Goal: Task Accomplishment & Management: Manage account settings

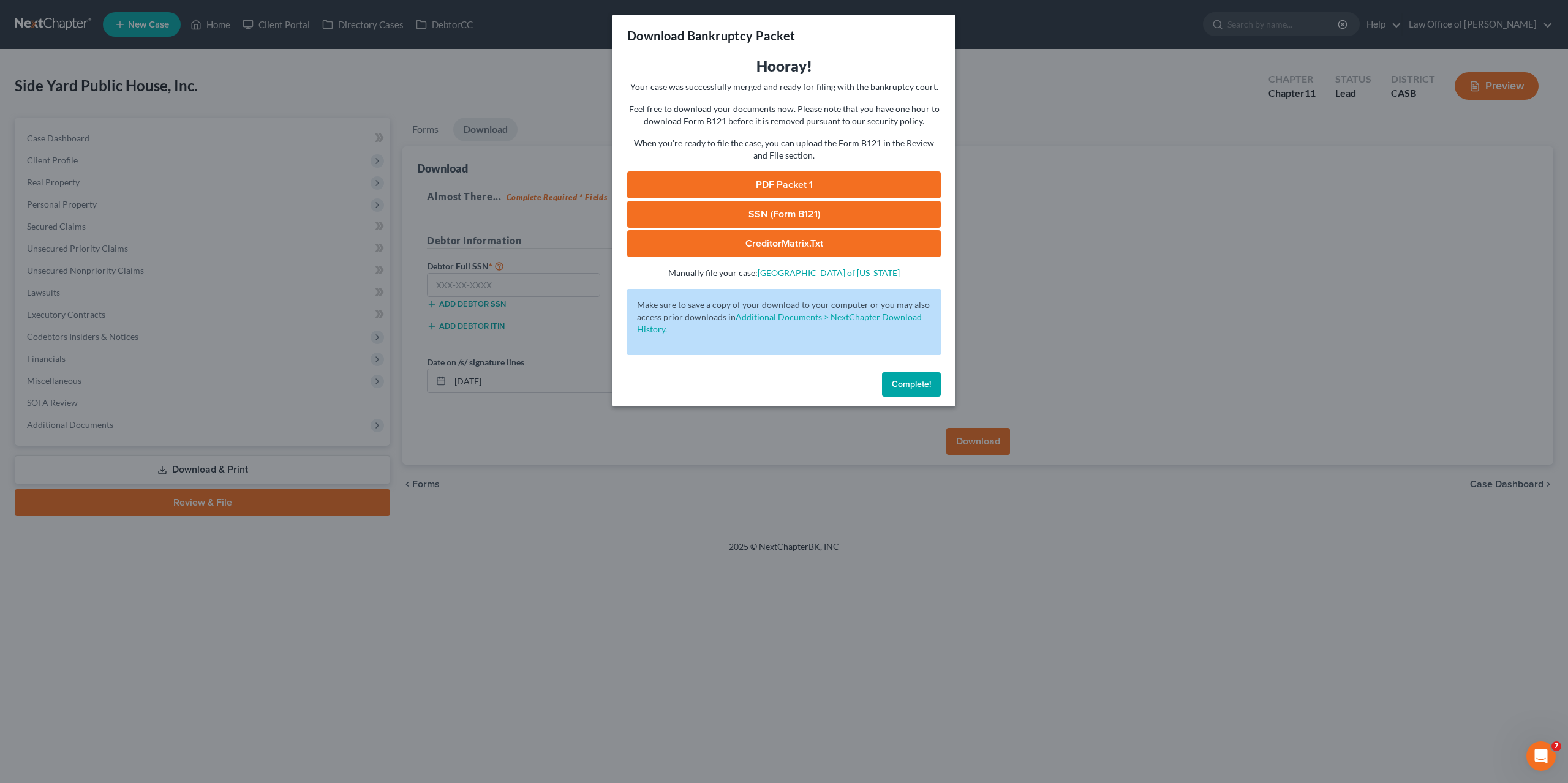
click at [901, 385] on span "Complete!" at bounding box center [911, 384] width 40 height 10
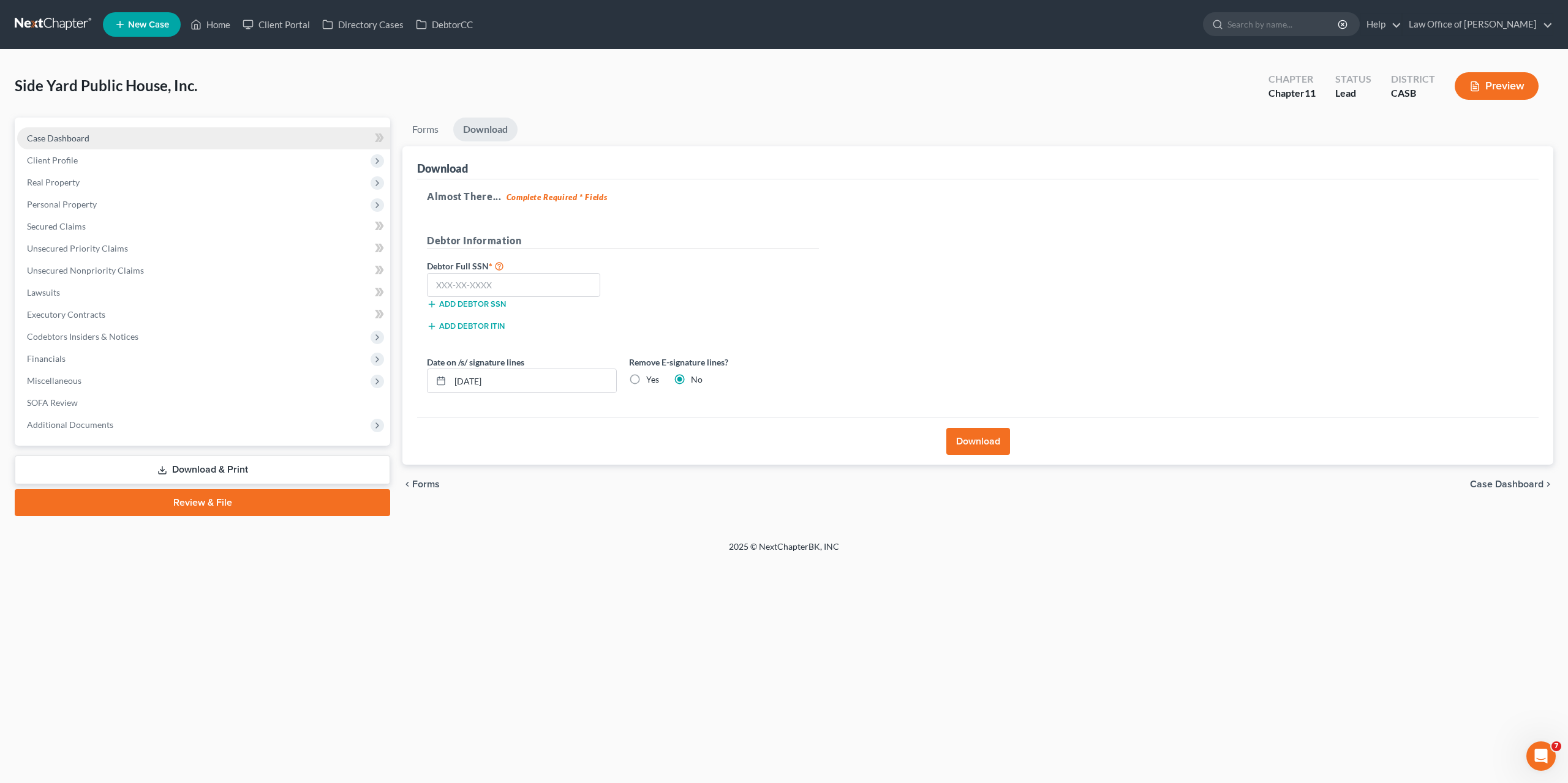
click at [51, 137] on span "Case Dashboard" at bounding box center [58, 138] width 62 height 10
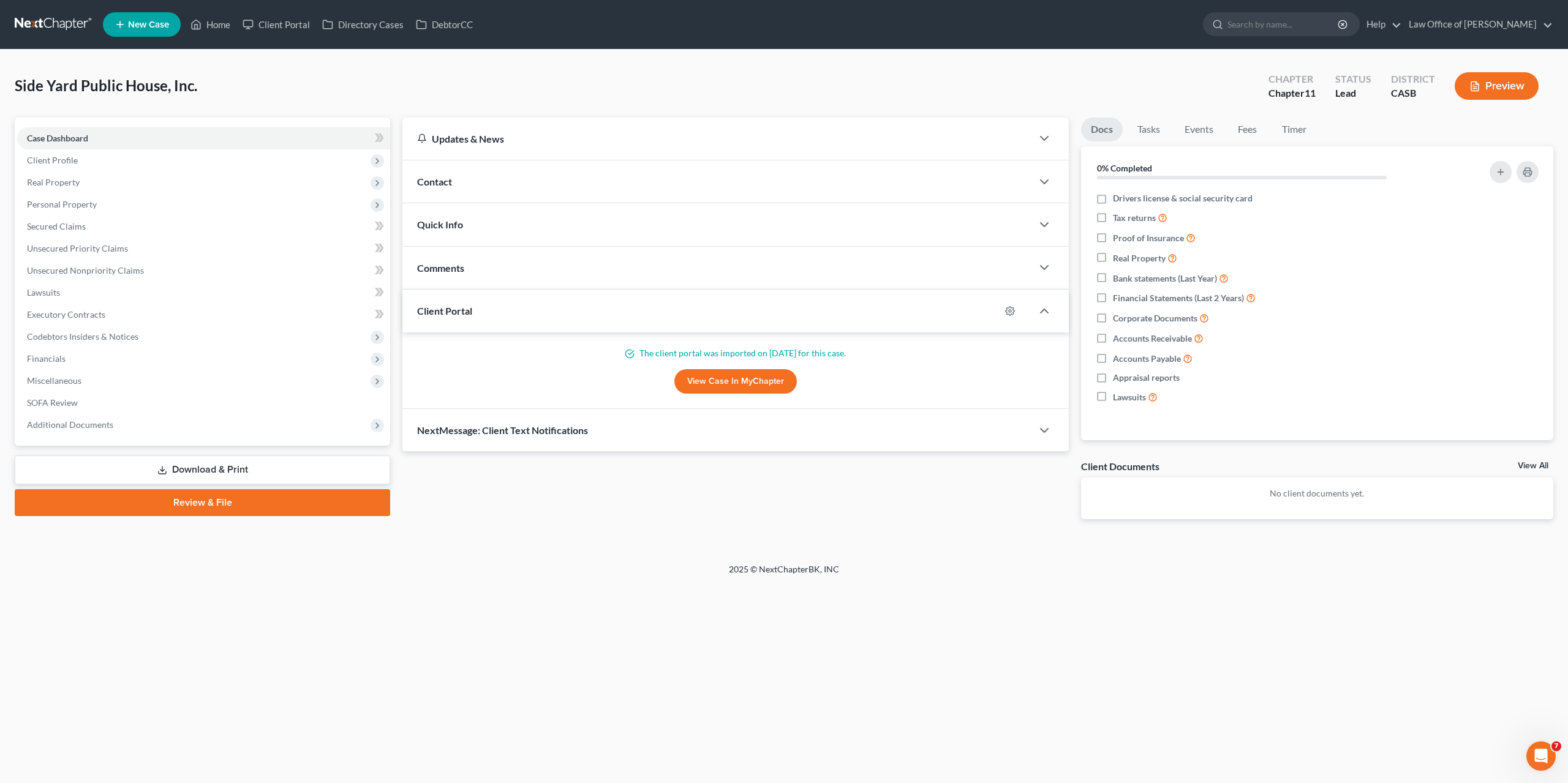
click at [1531, 467] on link "View All" at bounding box center [1532, 466] width 30 height 8
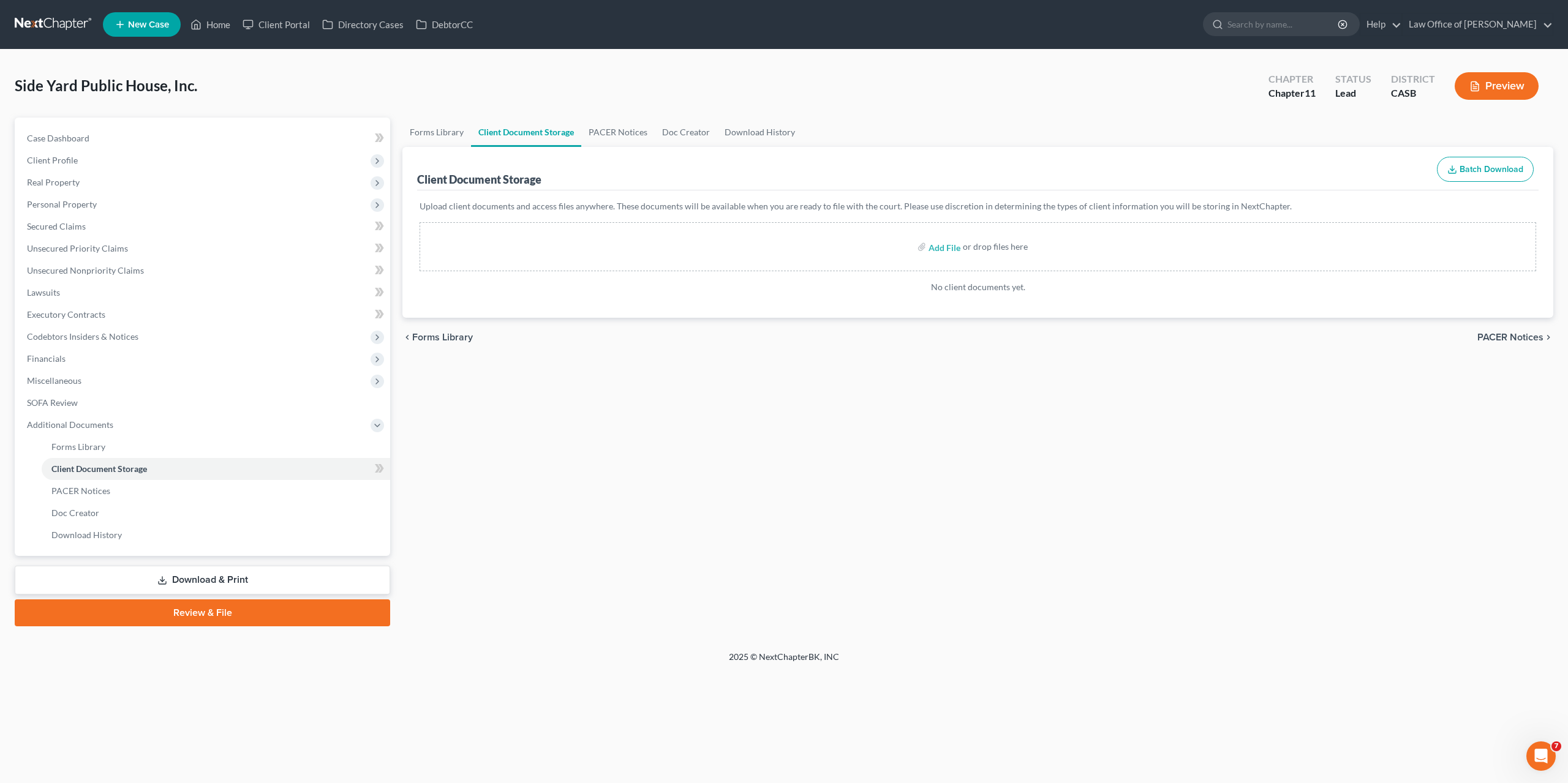
click at [979, 437] on div "Forms Library Client Document Storage PACER Notices Doc Creator Download Histor…" at bounding box center [978, 372] width 1163 height 509
click at [88, 270] on span "Unsecured Nonpriority Claims" at bounding box center [85, 270] width 117 height 10
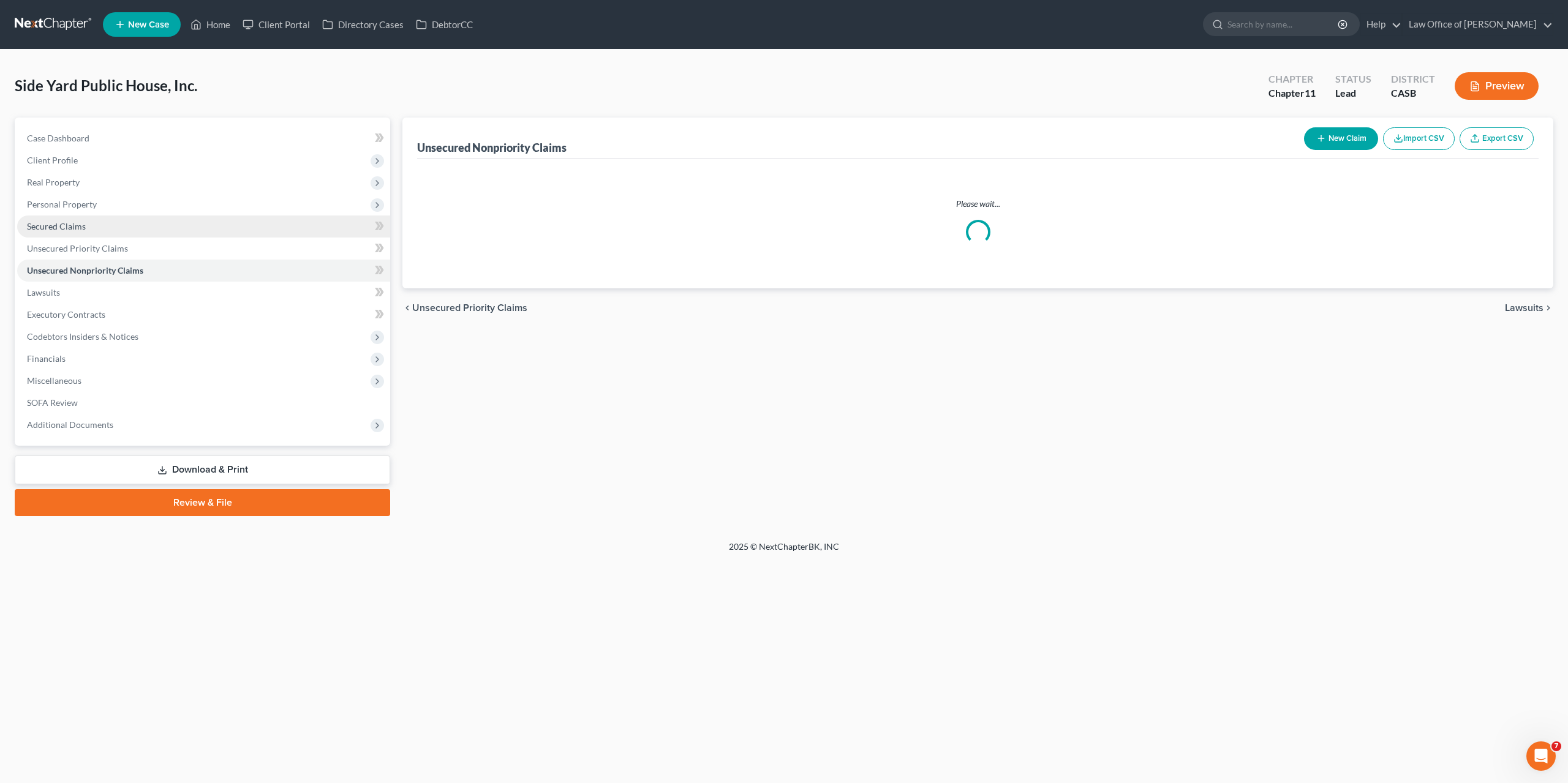
click at [73, 222] on span "Secured Claims" at bounding box center [56, 226] width 59 height 10
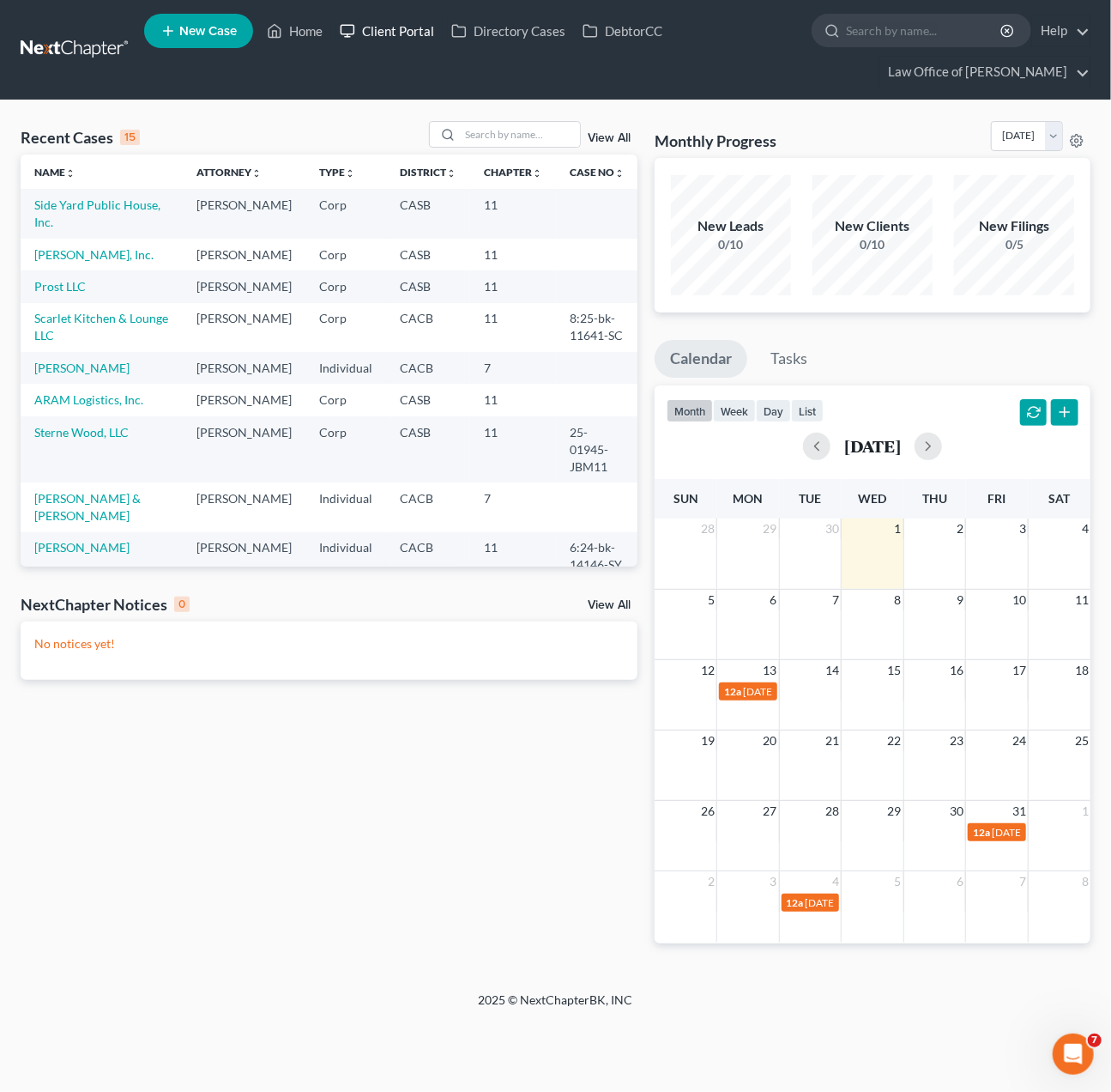
click at [391, 35] on link "Client Portal" at bounding box center [387, 31] width 112 height 31
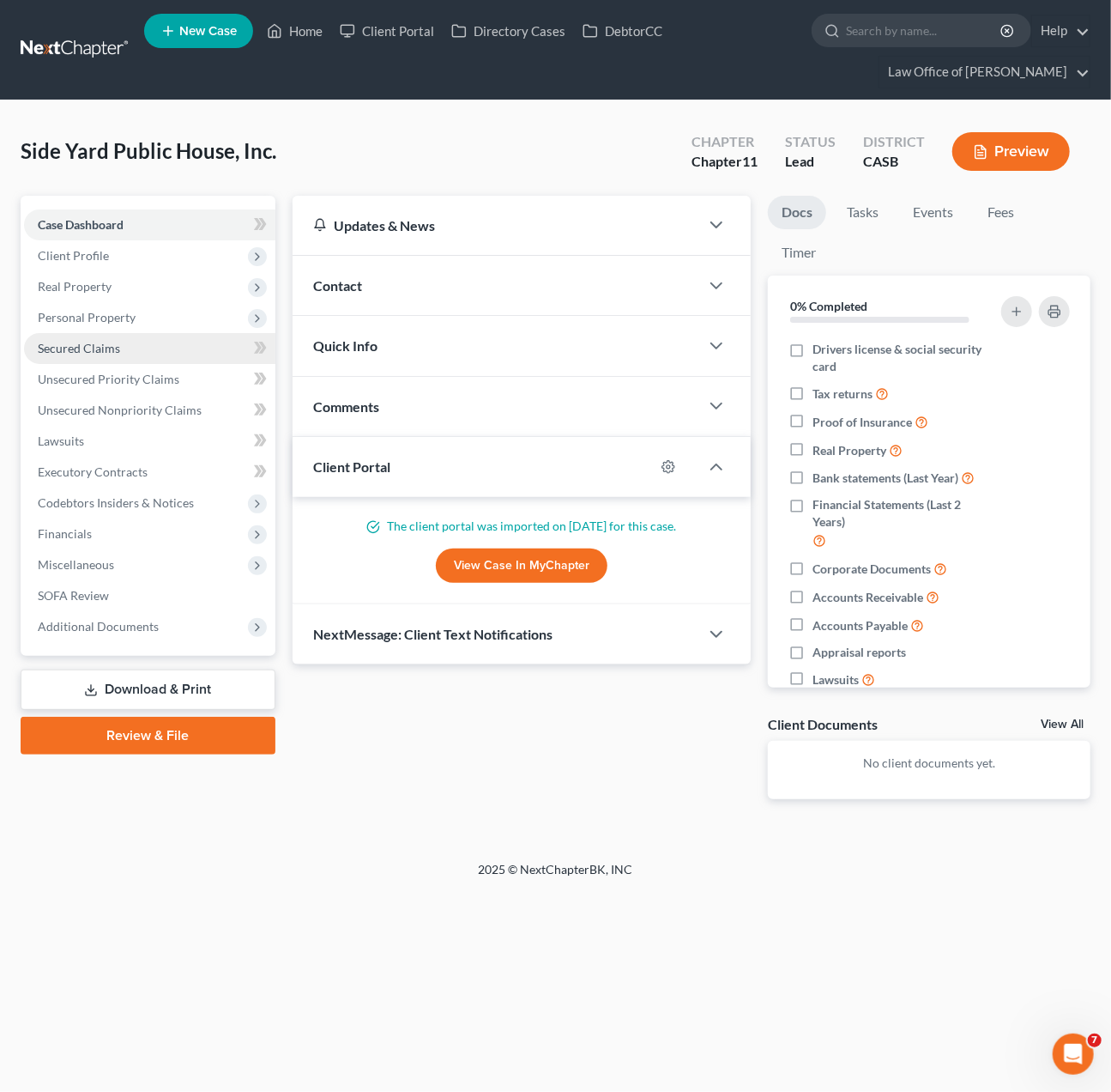
click at [109, 349] on span "Secured Claims" at bounding box center [79, 348] width 83 height 15
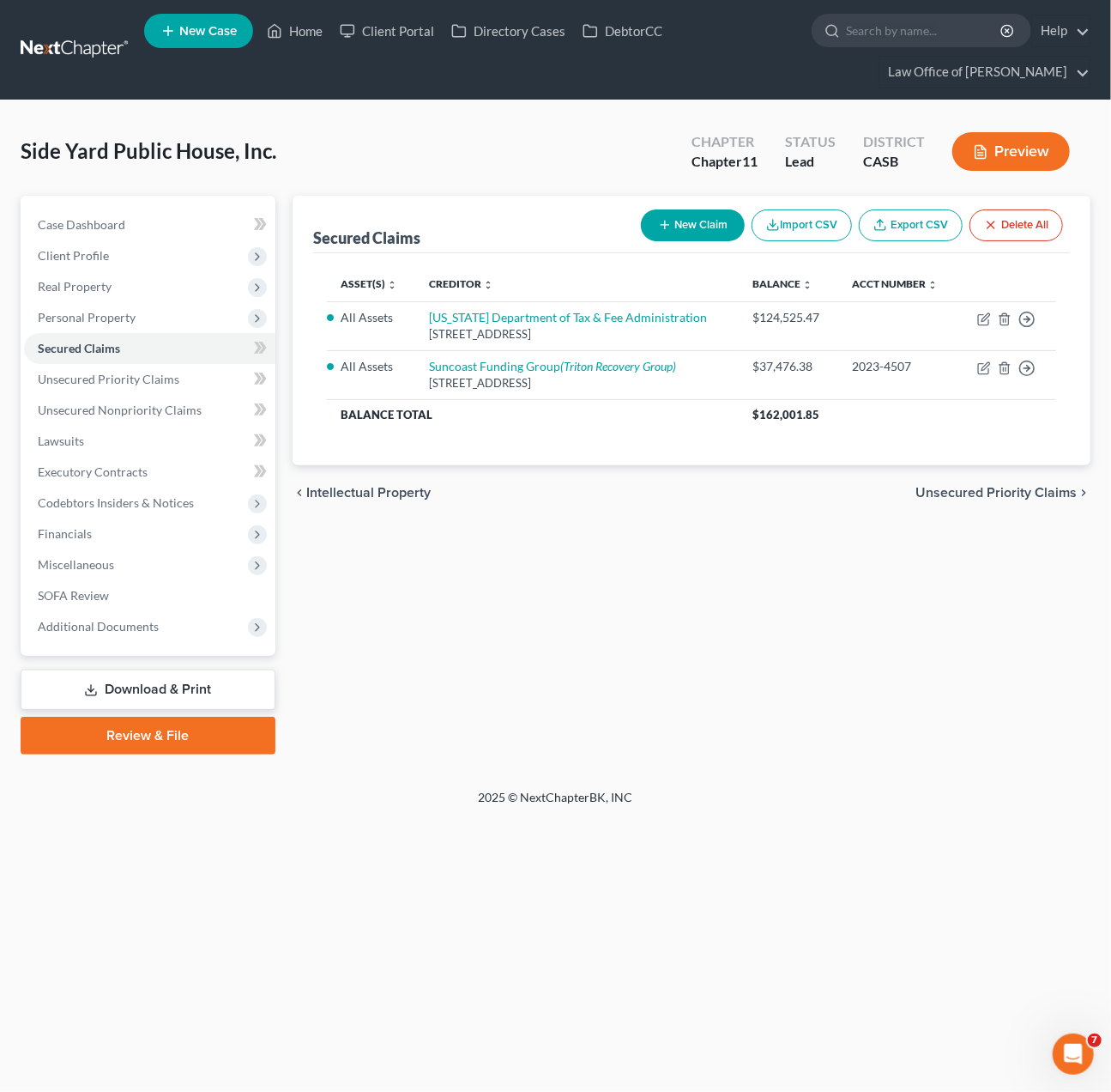
click at [77, 51] on link at bounding box center [75, 50] width 110 height 31
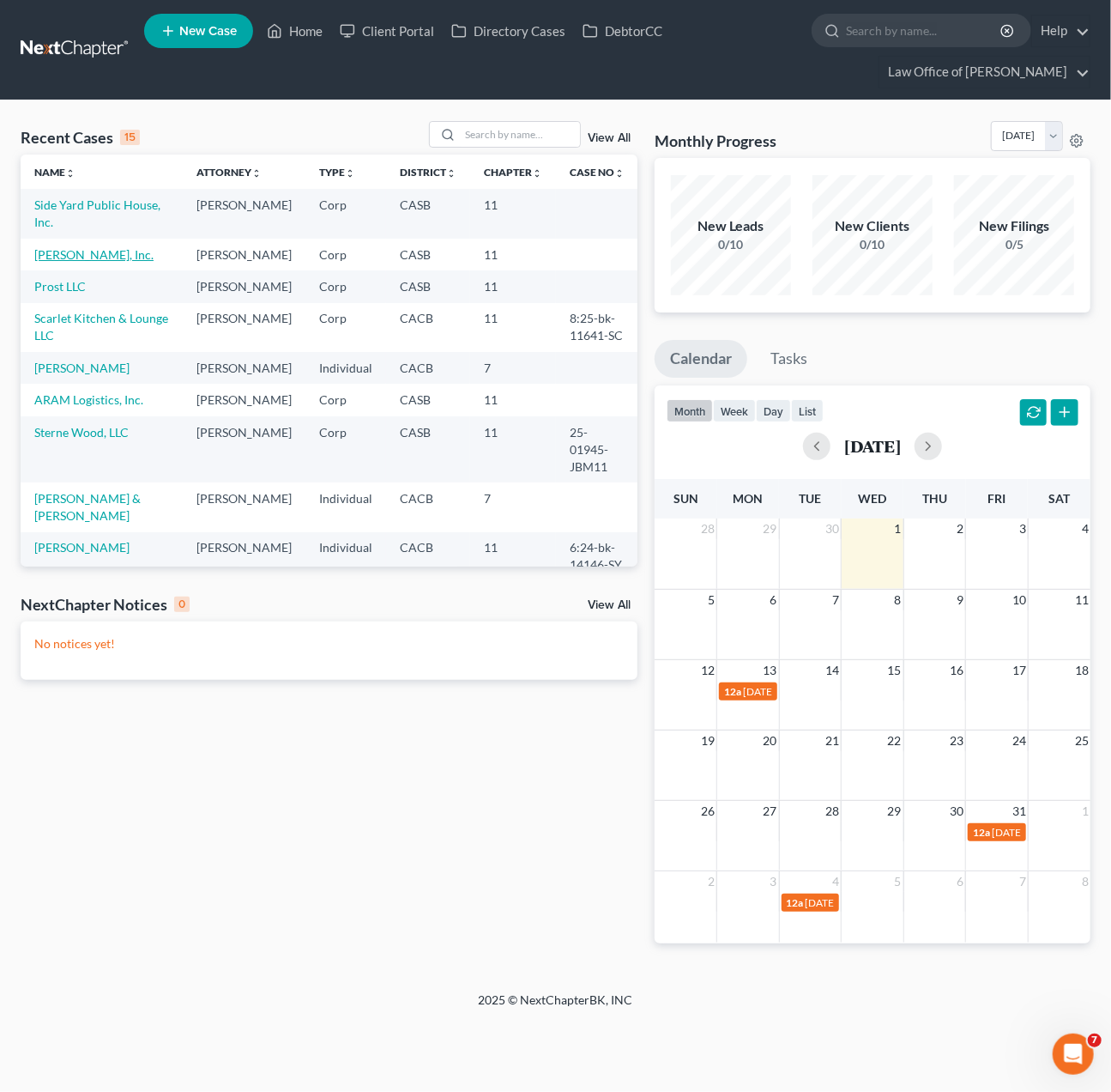
click at [66, 251] on link "[PERSON_NAME], Inc." at bounding box center [93, 254] width 119 height 15
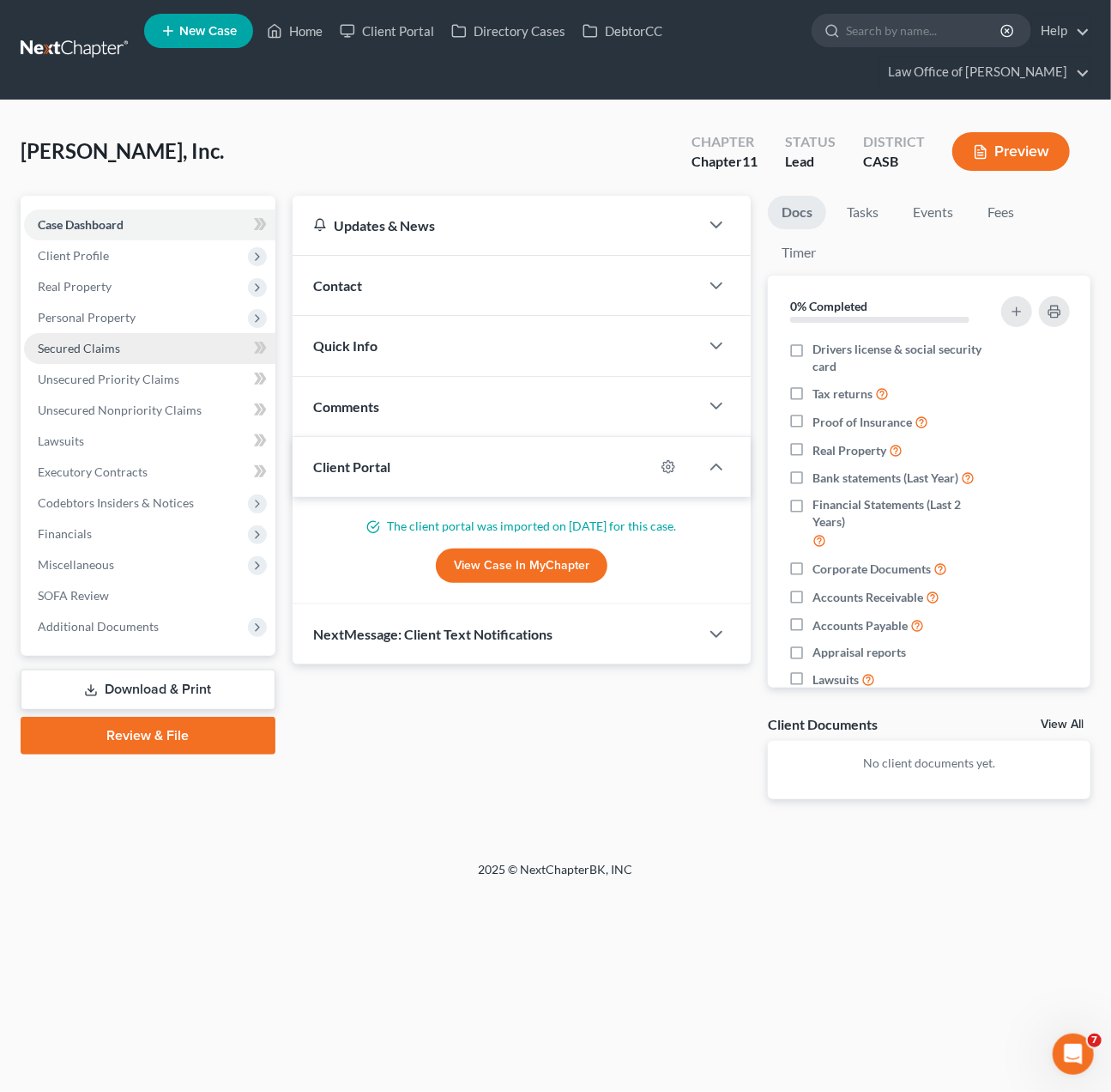
click at [134, 340] on link "Secured Claims" at bounding box center [149, 349] width 251 height 31
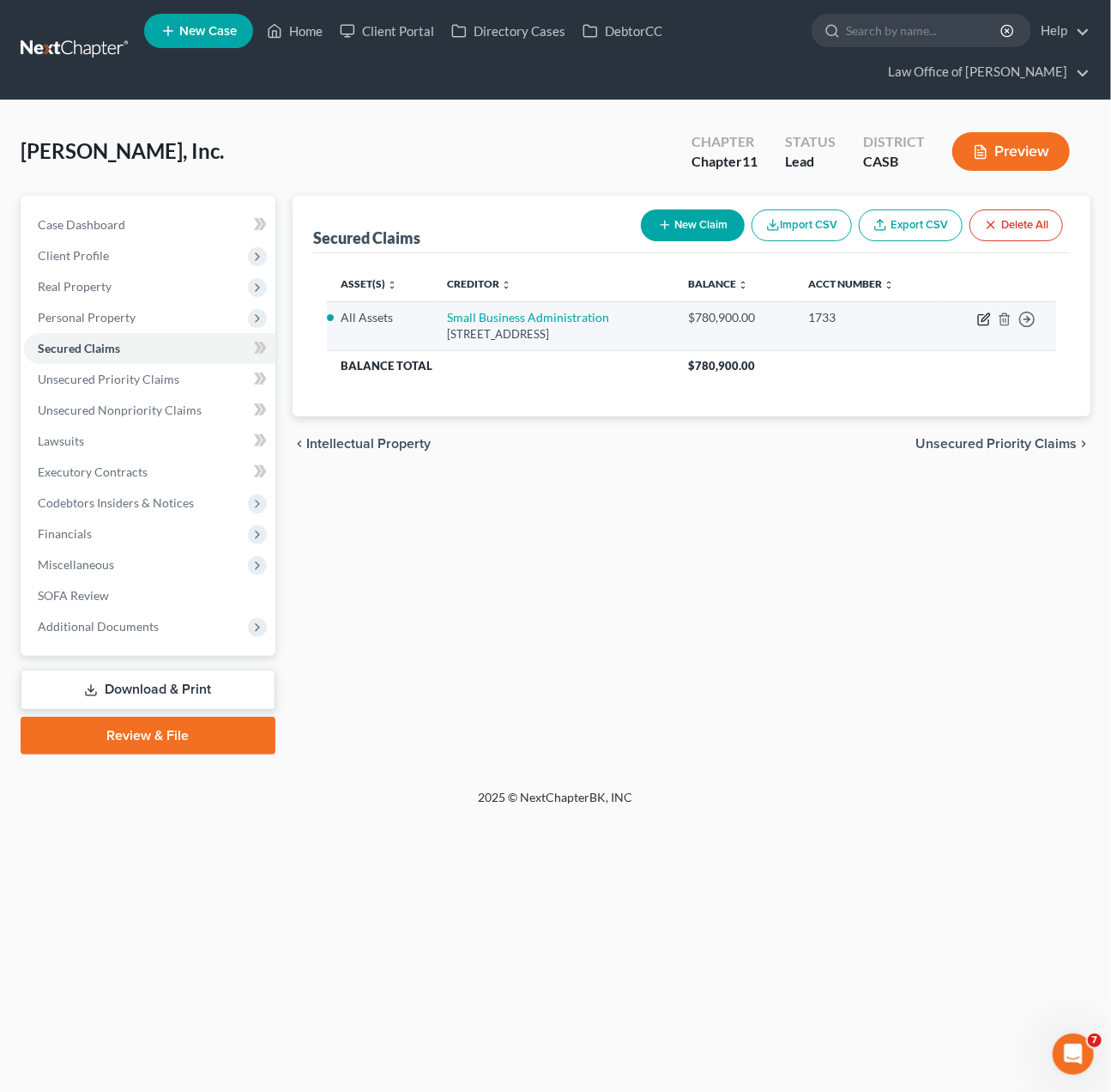
click at [984, 312] on icon "button" at bounding box center [984, 319] width 14 height 14
select select "4"
select select "0"
